Goal: Task Accomplishment & Management: Use online tool/utility

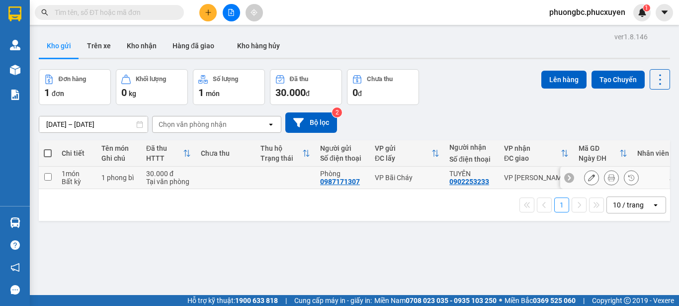
click at [47, 177] on input "checkbox" at bounding box center [47, 176] width 7 height 7
checkbox input "true"
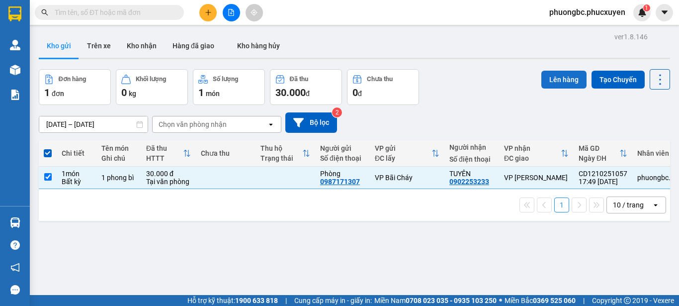
click at [554, 80] on button "Lên hàng" at bounding box center [563, 80] width 45 height 18
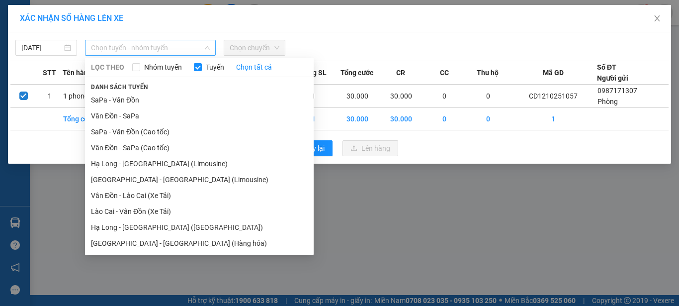
click at [183, 49] on span "Chọn tuyến - nhóm tuyến" at bounding box center [150, 47] width 119 height 15
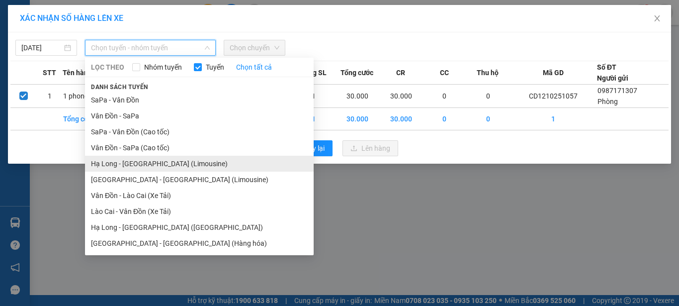
click at [136, 164] on li "Hạ Long - [GEOGRAPHIC_DATA] (Limousine)" at bounding box center [199, 164] width 229 height 16
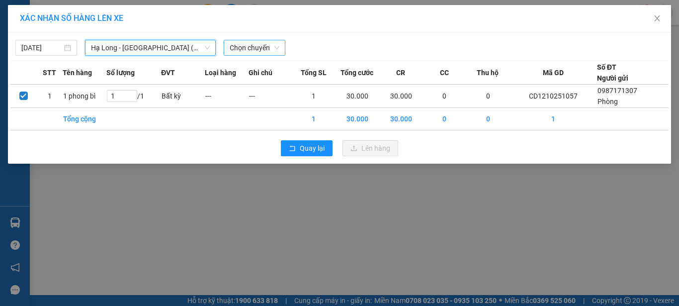
click at [252, 47] on span "Chọn chuyến" at bounding box center [255, 47] width 50 height 15
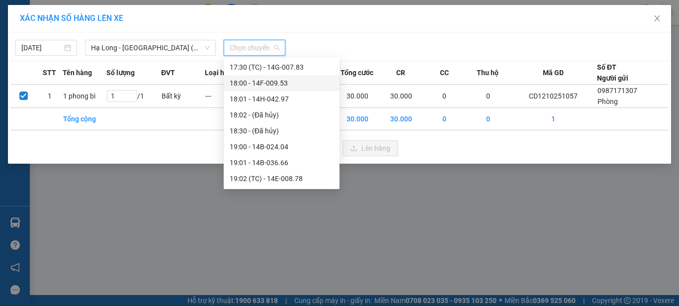
scroll to position [945, 0]
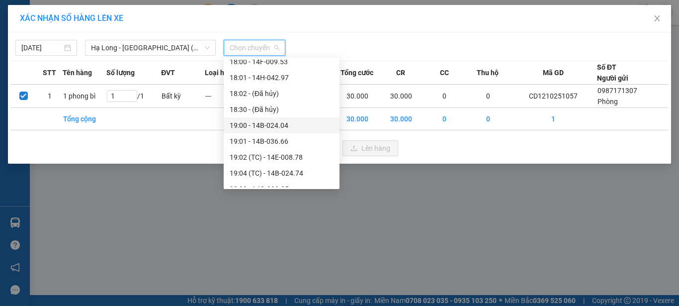
click at [271, 125] on div "19:00 - 14B-024.04" at bounding box center [282, 125] width 104 height 11
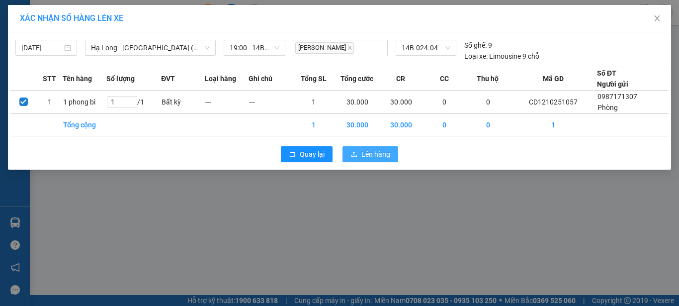
click at [364, 151] on span "Lên hàng" at bounding box center [375, 154] width 29 height 11
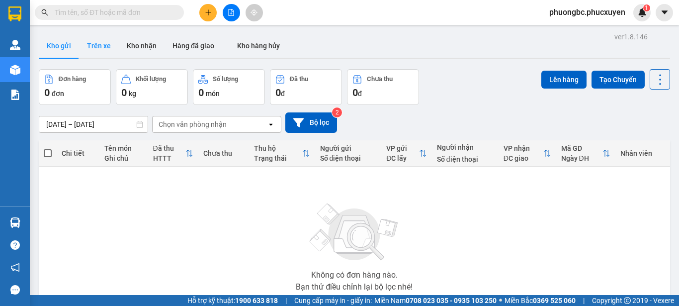
click at [100, 46] on button "Trên xe" at bounding box center [99, 46] width 40 height 24
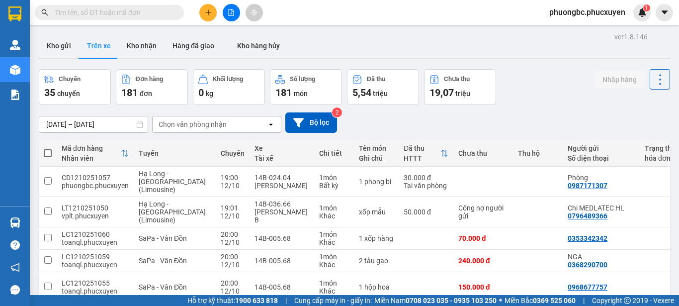
click at [548, 84] on div "Chuyến 35 chuyến Đơn hàng 181 đơn Khối lượng 0 kg Số lượng 181 món Đã thu 5,54 …" at bounding box center [354, 87] width 631 height 36
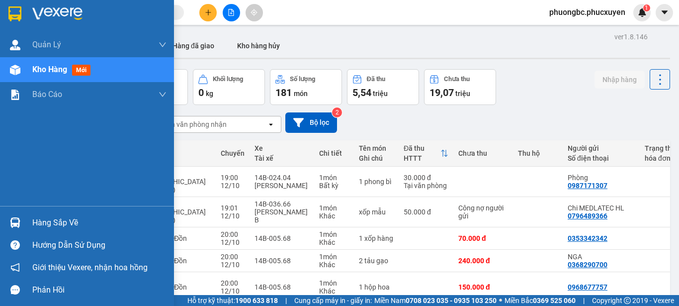
click at [45, 220] on div "Hàng sắp về" at bounding box center [99, 222] width 134 height 15
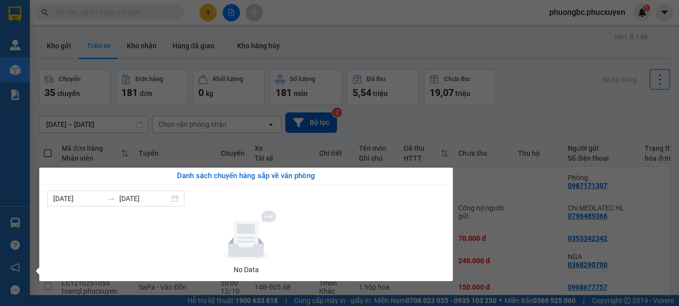
click at [538, 62] on section "Kết quả tìm kiếm ( 6 ) Bộ lọc Mã ĐH Trạng thái Món hàng Thu hộ Tổng cước Chưa c…" at bounding box center [339, 153] width 679 height 306
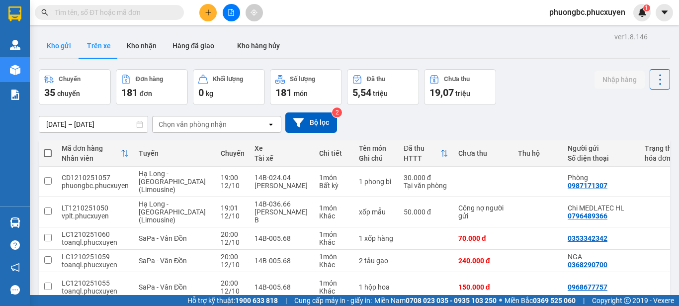
click at [58, 47] on button "Kho gửi" at bounding box center [59, 46] width 40 height 24
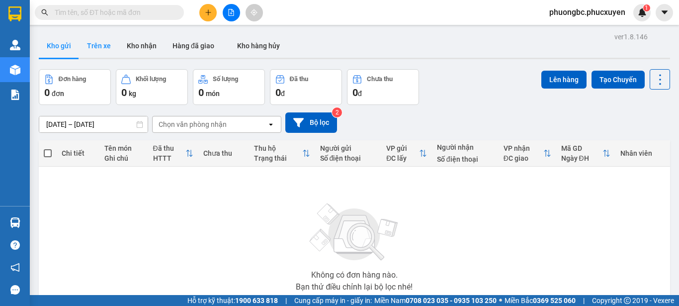
click at [100, 47] on button "Trên xe" at bounding box center [99, 46] width 40 height 24
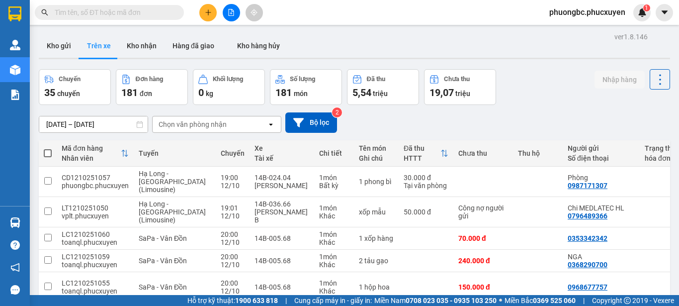
click at [547, 93] on div "Chuyến 35 chuyến Đơn hàng 181 đơn Khối lượng 0 kg Số lượng 181 món Đã thu 5,54 …" at bounding box center [354, 87] width 631 height 36
click at [52, 46] on button "Kho gửi" at bounding box center [59, 46] width 40 height 24
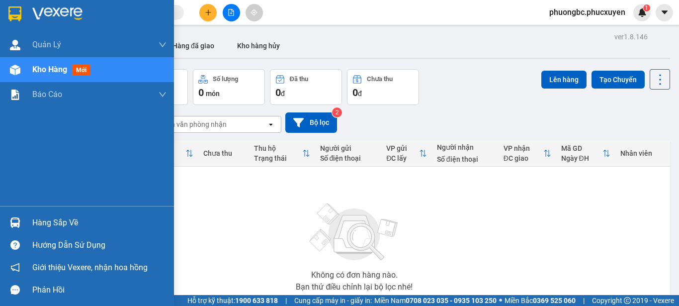
click at [41, 221] on div "Hàng sắp về" at bounding box center [99, 222] width 134 height 15
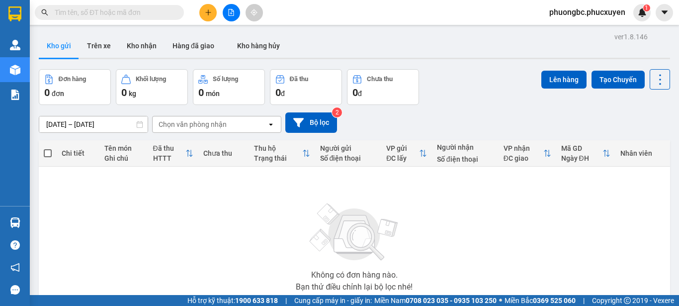
click at [536, 239] on section "Kết quả tìm kiếm ( 6 ) Bộ lọc Mã ĐH Trạng thái Món hàng Thu hộ Tổng cước Chưa c…" at bounding box center [339, 153] width 679 height 306
click at [143, 43] on button "Kho nhận" at bounding box center [142, 46] width 46 height 24
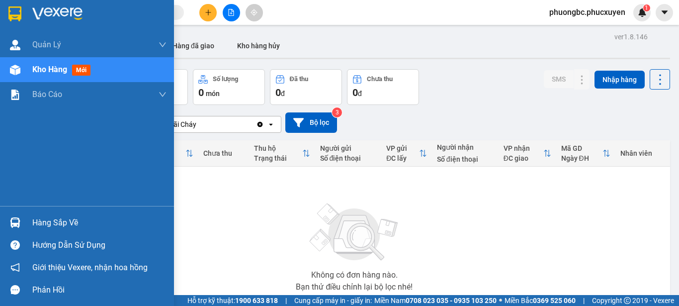
click at [41, 222] on div "Hàng sắp về" at bounding box center [99, 222] width 134 height 15
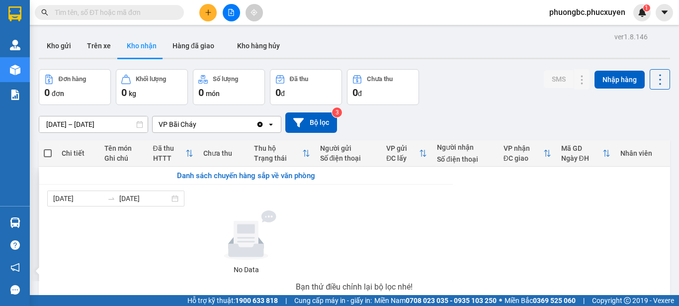
click at [571, 229] on section "Kết quả tìm kiếm ( 6 ) Bộ lọc Mã ĐH Trạng thái Món hàng Thu hộ Tổng cước Chưa c…" at bounding box center [339, 153] width 679 height 306
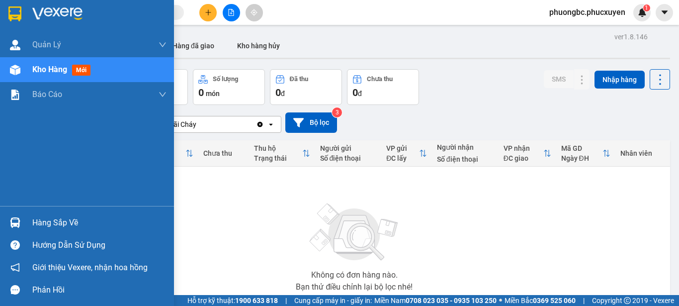
click at [40, 223] on div "Hàng sắp về" at bounding box center [99, 222] width 134 height 15
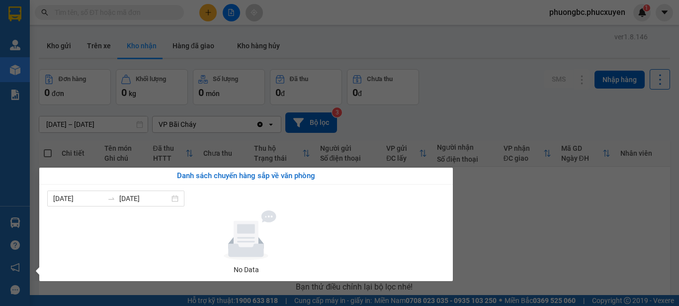
drag, startPoint x: 556, startPoint y: 244, endPoint x: 466, endPoint y: 210, distance: 96.1
click at [550, 244] on section "Kết quả tìm kiếm ( 6 ) Bộ lọc Mã ĐH Trạng thái Món hàng Thu hộ Tổng cước Chưa c…" at bounding box center [339, 153] width 679 height 306
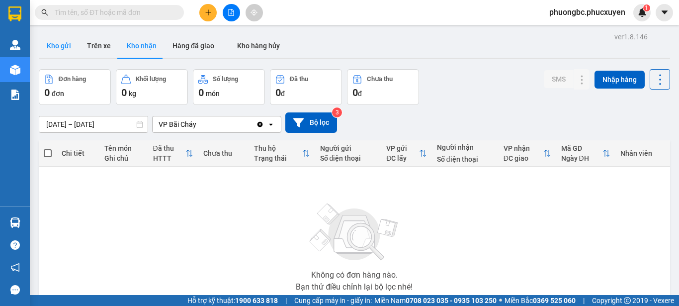
click at [52, 45] on button "Kho gửi" at bounding box center [59, 46] width 40 height 24
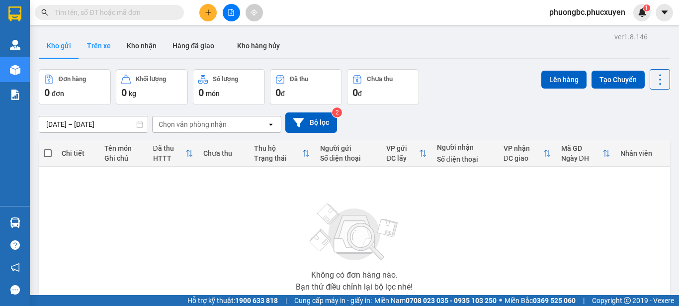
click at [93, 46] on button "Trên xe" at bounding box center [99, 46] width 40 height 24
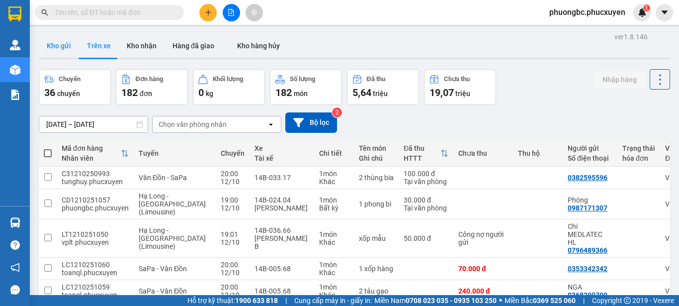
click at [54, 41] on button "Kho gửi" at bounding box center [59, 46] width 40 height 24
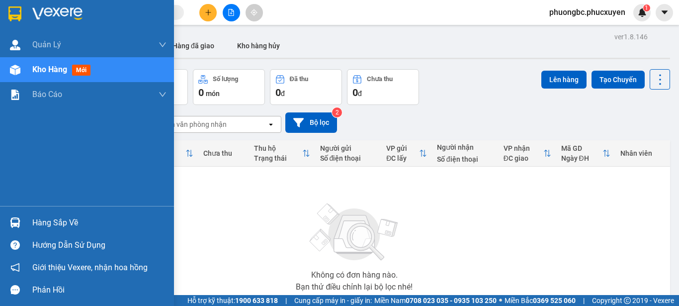
click at [20, 221] on div at bounding box center [14, 222] width 17 height 17
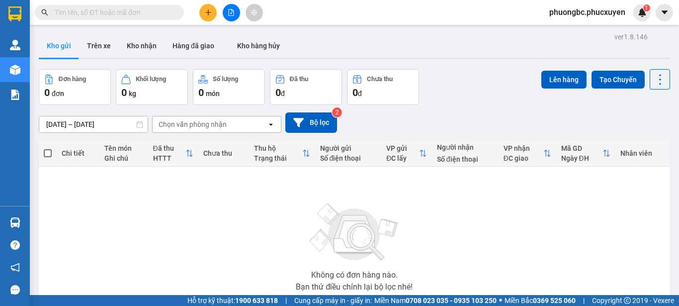
click at [544, 236] on section "Kết quả tìm kiếm ( 6 ) Bộ lọc Mã ĐH Trạng thái Món hàng Thu hộ Tổng cước Chưa c…" at bounding box center [339, 153] width 679 height 306
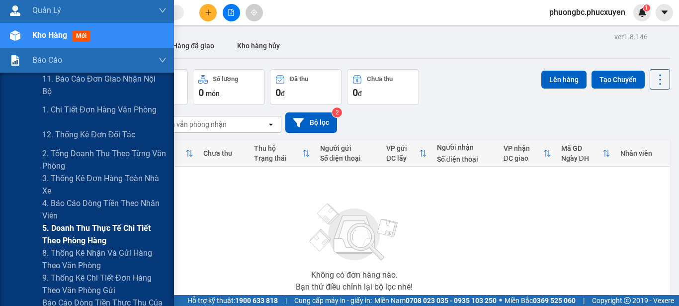
scroll to position [149, 0]
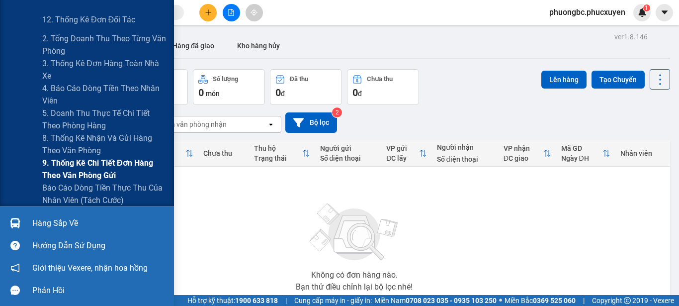
click at [73, 165] on span "9. Thống kê chi tiết đơn hàng theo văn phòng gửi" at bounding box center [104, 169] width 124 height 25
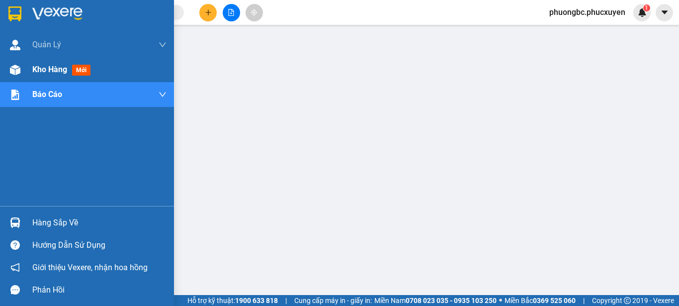
click at [46, 71] on span "Kho hàng" at bounding box center [49, 69] width 35 height 9
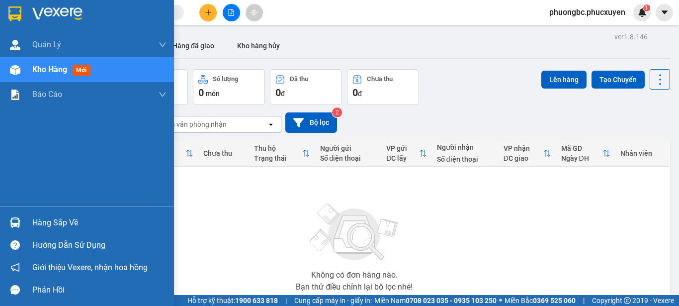
click at [65, 224] on div "Hàng sắp về" at bounding box center [99, 222] width 134 height 15
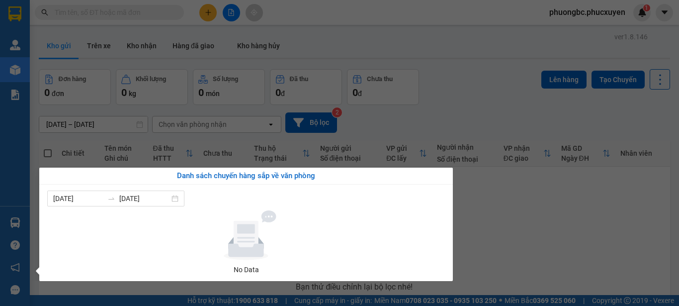
click at [564, 233] on section "Kết quả tìm kiếm ( 6 ) Bộ lọc Mã ĐH Trạng thái Món hàng Thu hộ Tổng cước Chưa c…" at bounding box center [339, 153] width 679 height 306
